Goal: Task Accomplishment & Management: Use online tool/utility

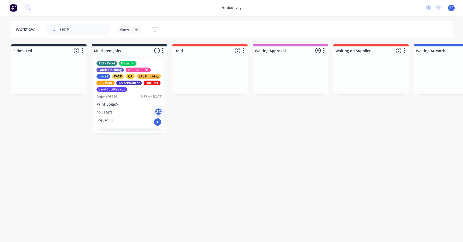
scroll to position [0, 1013]
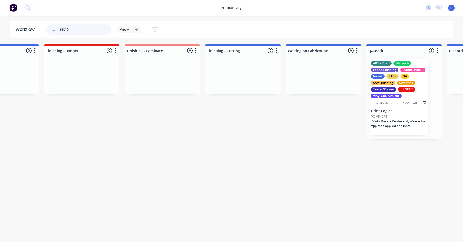
drag, startPoint x: 74, startPoint y: 30, endPoint x: 39, endPoint y: 29, distance: 34.8
click at [37, 28] on header "Workflow 98616 Views Save new view None edit Mutoh/Finishing (Default) edit ART…" at bounding box center [231, 29] width 442 height 17
type input "98680"
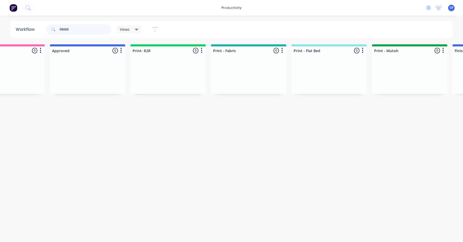
scroll to position [0, 1115]
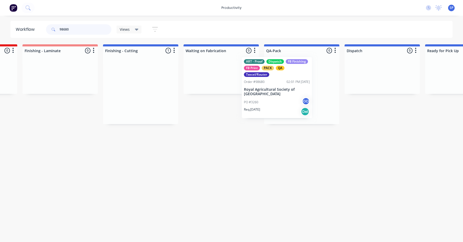
drag, startPoint x: 118, startPoint y: 94, endPoint x: 264, endPoint y: 92, distance: 145.8
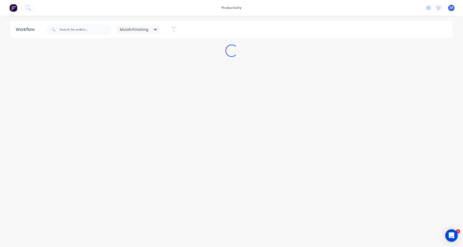
click at [154, 30] on icon at bounding box center [156, 30] width 4 height 2
click at [127, 68] on button "None" at bounding box center [148, 68] width 56 height 6
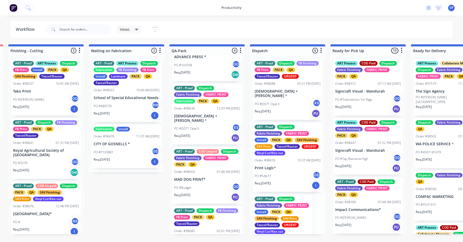
scroll to position [4, 0]
